Goal: Information Seeking & Learning: Find contact information

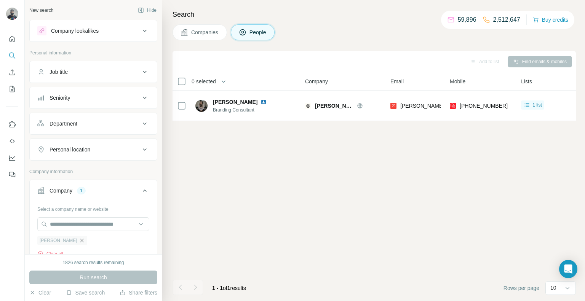
click at [80, 239] on icon "button" at bounding box center [81, 240] width 3 height 3
click at [54, 221] on input "text" at bounding box center [93, 224] width 112 height 14
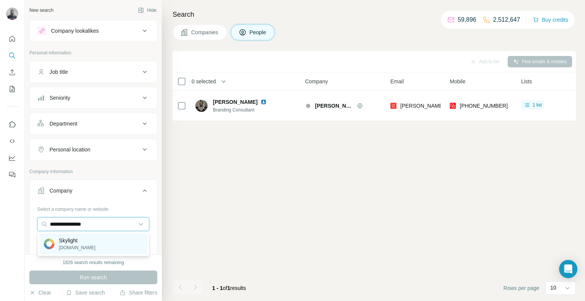
type input "**********"
click at [112, 238] on div "Skylight [DOMAIN_NAME]" at bounding box center [93, 244] width 108 height 21
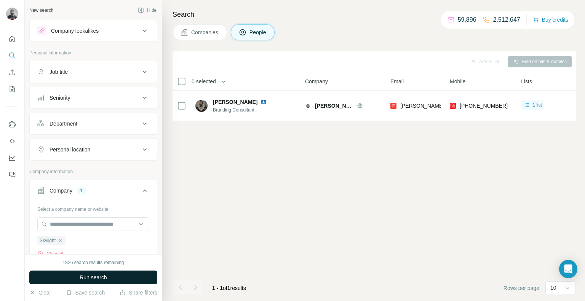
click at [117, 276] on button "Run search" at bounding box center [93, 278] width 128 height 14
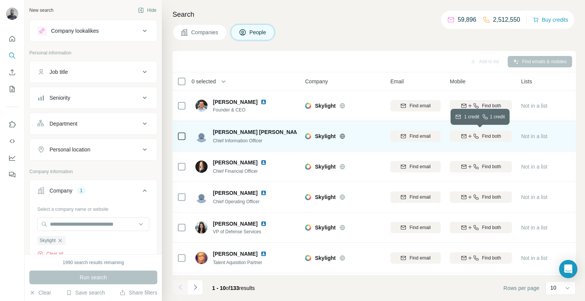
click at [488, 132] on button "Find both" at bounding box center [481, 136] width 62 height 11
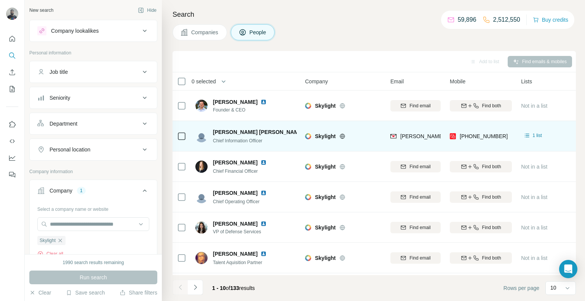
click at [507, 135] on div "[PHONE_NUMBER]" at bounding box center [481, 136] width 62 height 21
copy tr "[PHONE_NUMBER]"
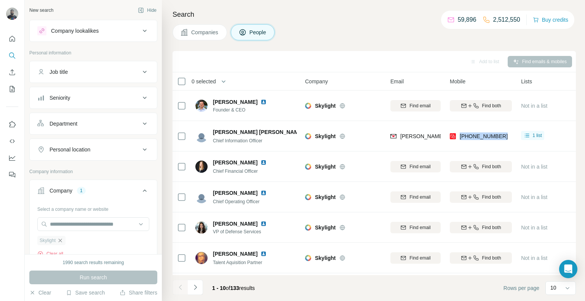
click at [61, 239] on icon "button" at bounding box center [60, 241] width 6 height 6
click at [58, 224] on input "text" at bounding box center [93, 224] width 112 height 14
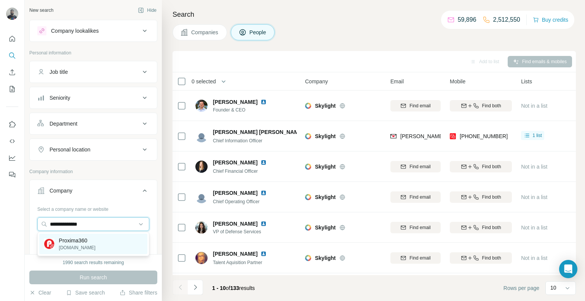
type input "**********"
click at [111, 245] on div "Proxima360 [DOMAIN_NAME]" at bounding box center [93, 244] width 108 height 21
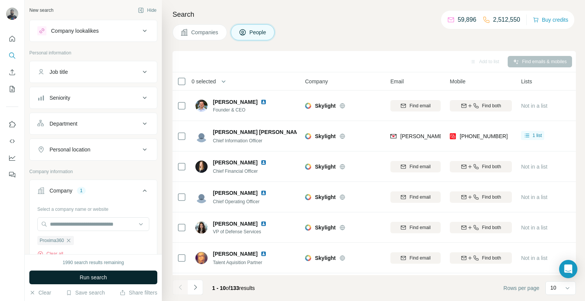
click at [109, 275] on button "Run search" at bounding box center [93, 278] width 128 height 14
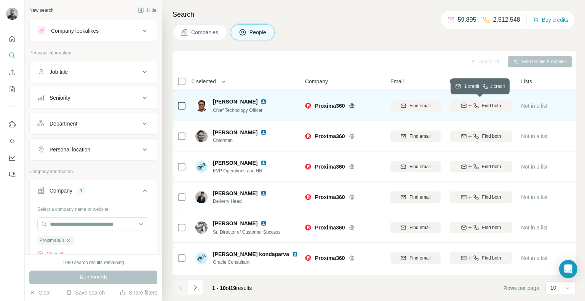
click at [474, 109] on div "Find both" at bounding box center [481, 105] width 62 height 7
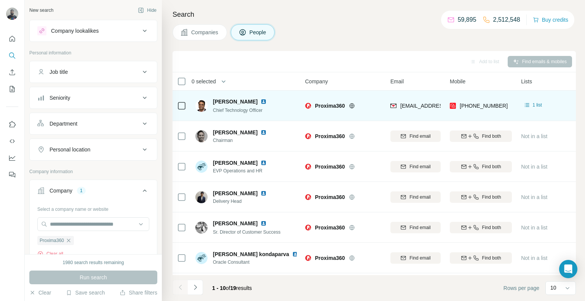
click at [502, 104] on div "[PHONE_NUMBER]" at bounding box center [481, 105] width 62 height 21
copy tr "[PHONE_NUMBER]"
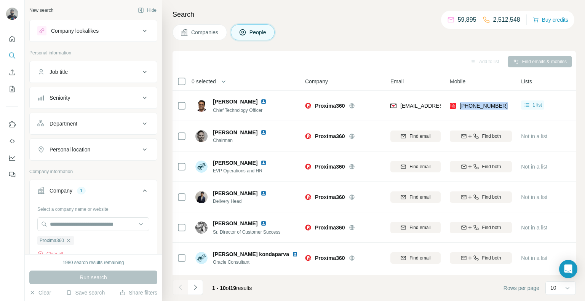
click at [211, 17] on h4 "Search" at bounding box center [373, 14] width 403 height 11
click at [69, 240] on icon "button" at bounding box center [68, 241] width 6 height 6
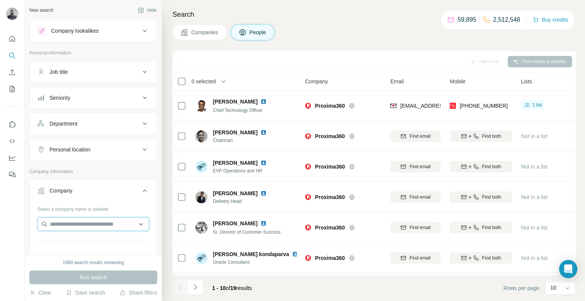
click at [86, 225] on input "text" at bounding box center [93, 224] width 112 height 14
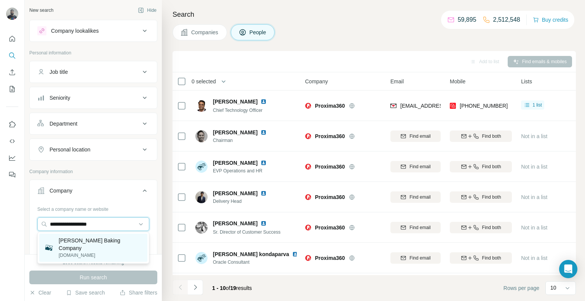
type input "**********"
click at [114, 242] on p "[PERSON_NAME] Baking Company" at bounding box center [101, 244] width 84 height 15
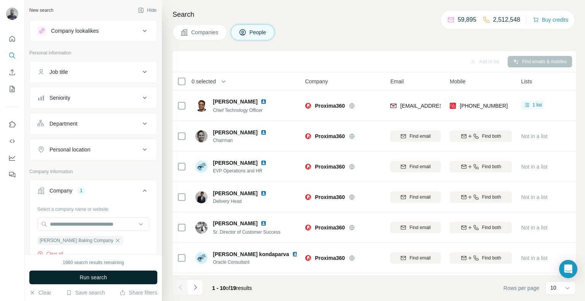
click at [113, 275] on button "Run search" at bounding box center [93, 278] width 128 height 14
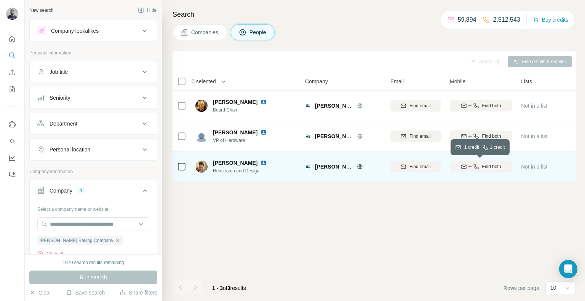
click at [476, 165] on icon "button" at bounding box center [476, 167] width 6 height 6
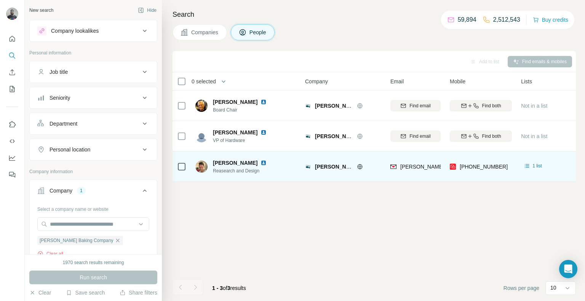
click at [501, 163] on div "[PHONE_NUMBER]" at bounding box center [481, 166] width 62 height 21
copy tr "[PHONE_NUMBER]"
click at [291, 182] on td "[PERSON_NAME] Reasearch and Design" at bounding box center [246, 167] width 110 height 30
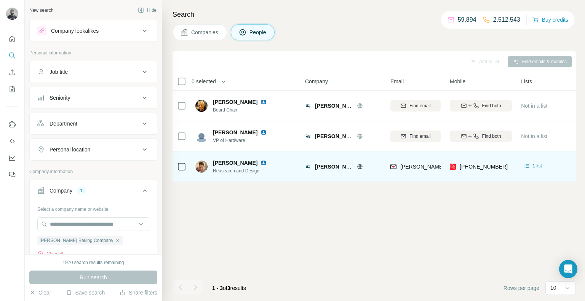
click at [503, 169] on div "[PHONE_NUMBER]" at bounding box center [481, 166] width 62 height 21
copy tr "[PHONE_NUMBER]"
